Goal: Navigation & Orientation: Find specific page/section

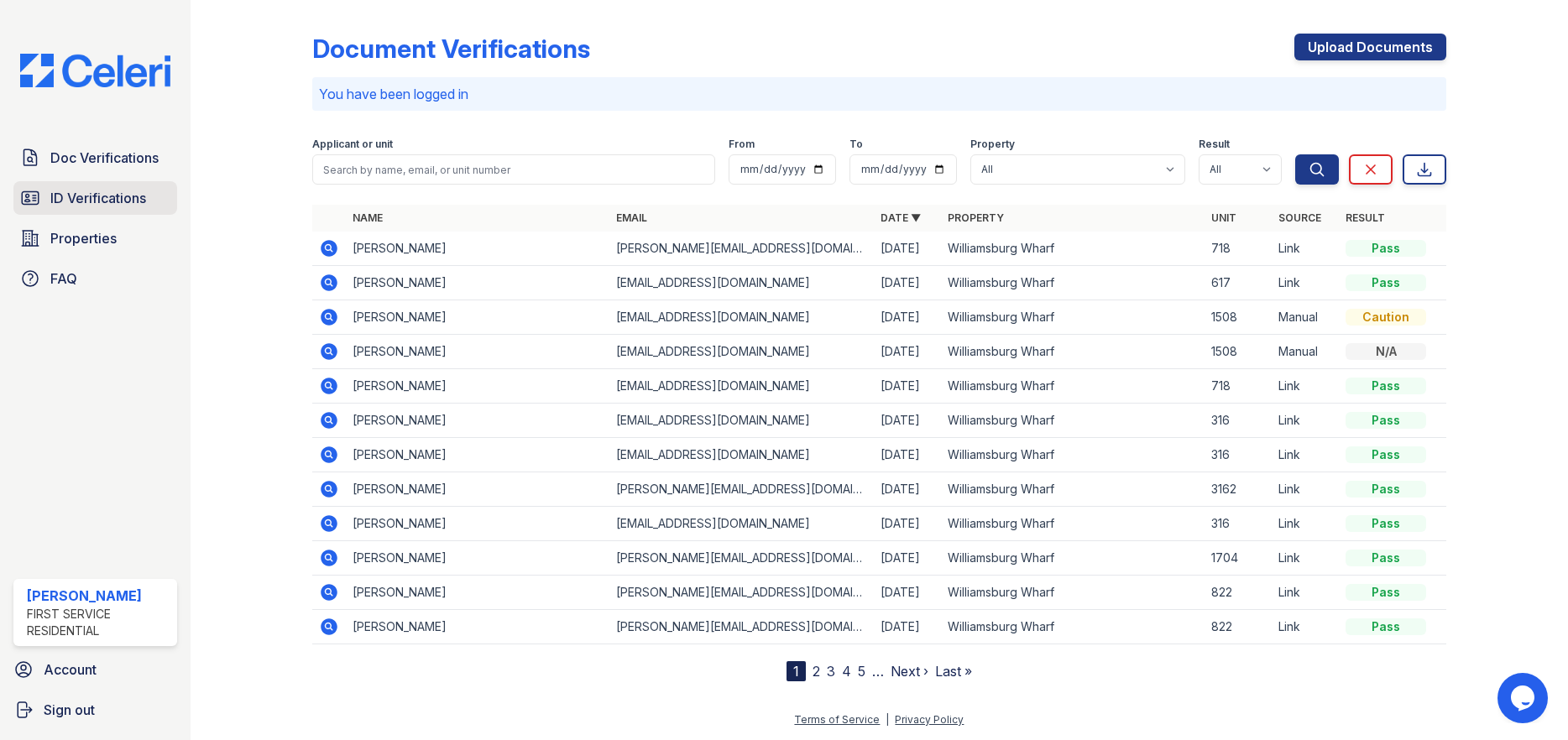
click at [146, 198] on span "ID Verifications" at bounding box center [98, 198] width 95 height 21
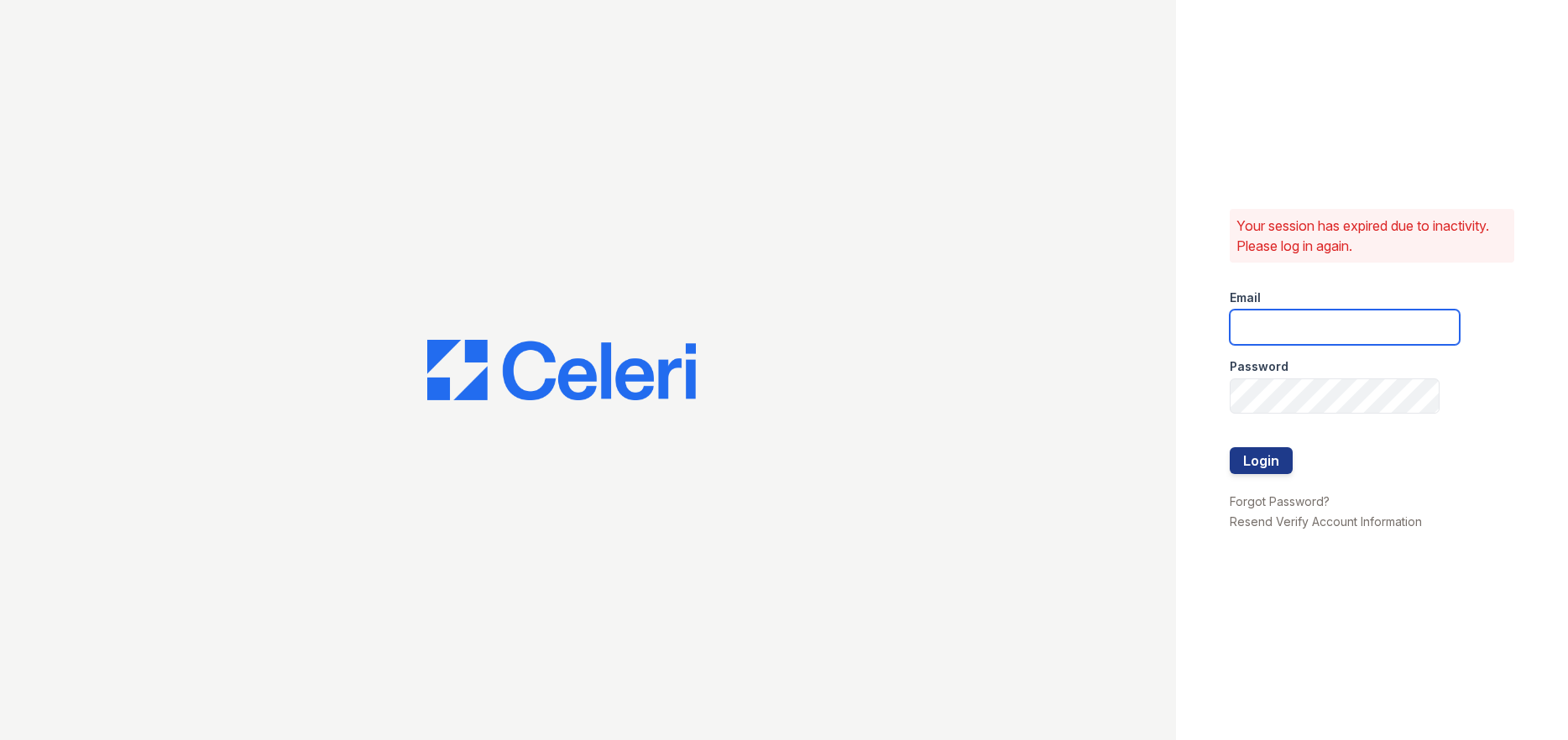
type input "[PERSON_NAME][EMAIL_ADDRESS][PERSON_NAME][PERSON_NAME][DOMAIN_NAME]"
click at [1279, 457] on button "Login" at bounding box center [1260, 460] width 63 height 27
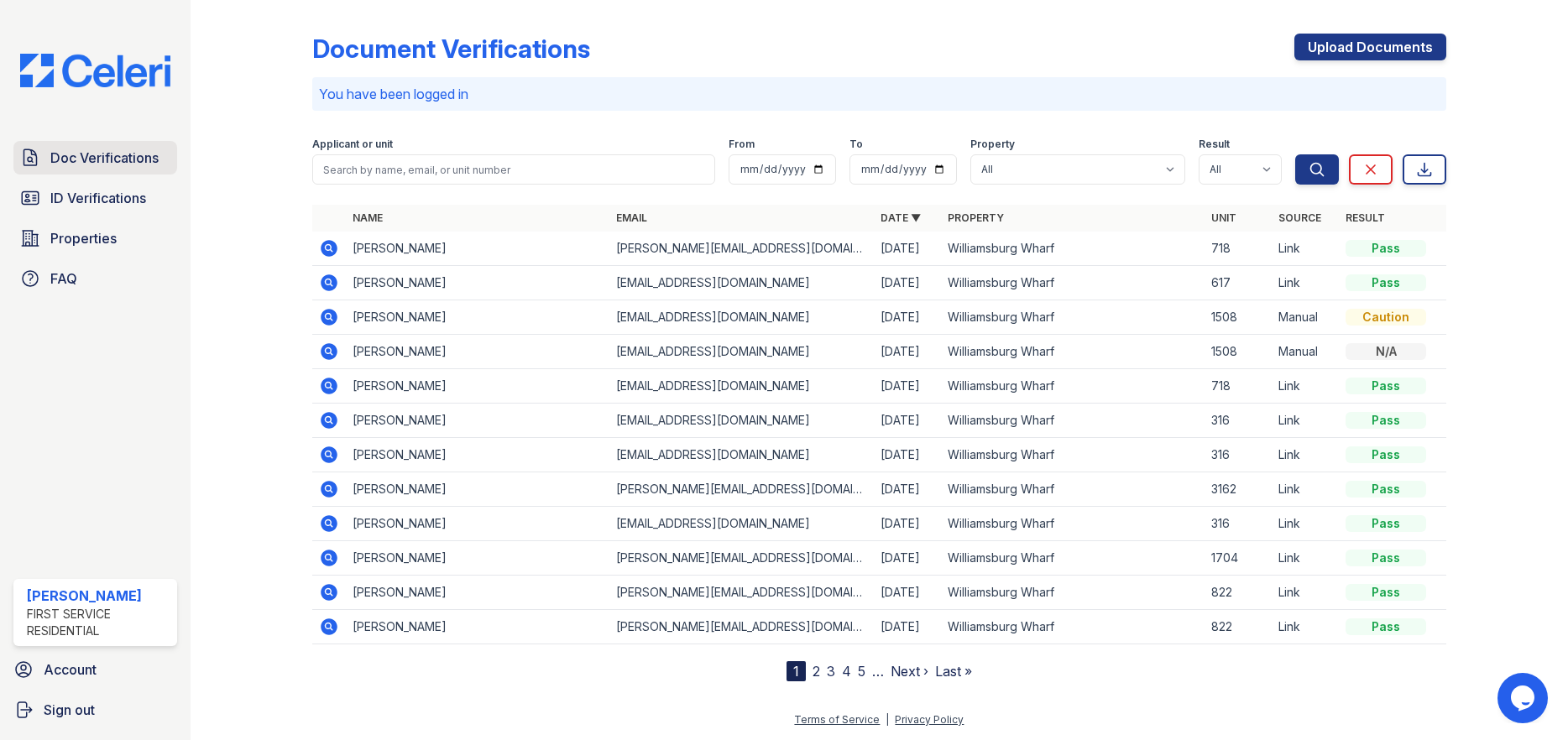
click at [139, 158] on span "Doc Verifications" at bounding box center [105, 158] width 109 height 21
